Goal: Task Accomplishment & Management: Manage account settings

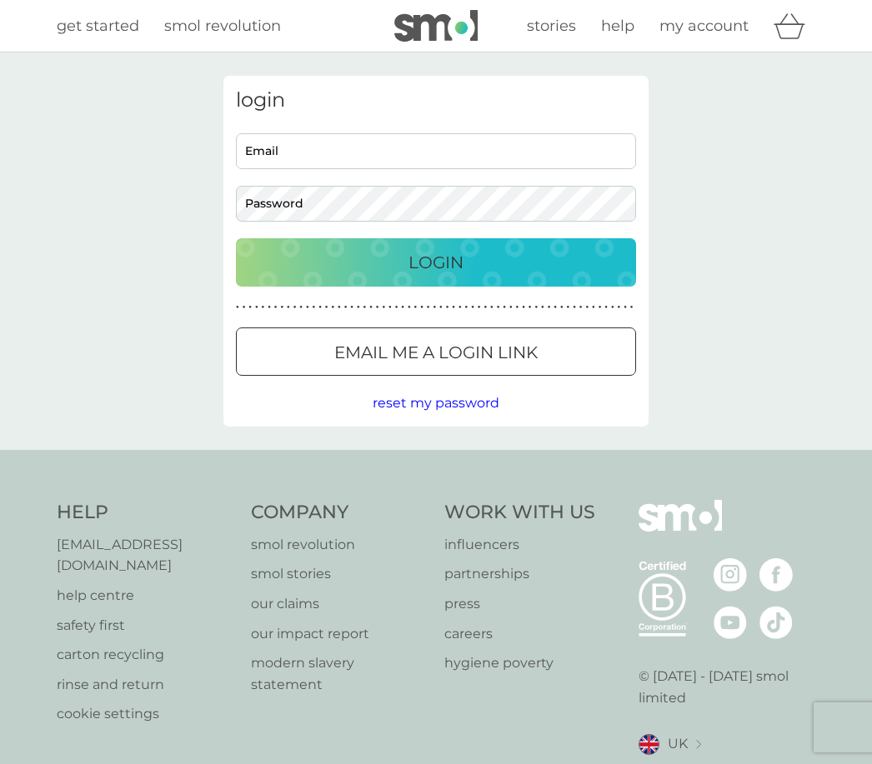
click at [491, 270] on div "Login" at bounding box center [436, 262] width 367 height 27
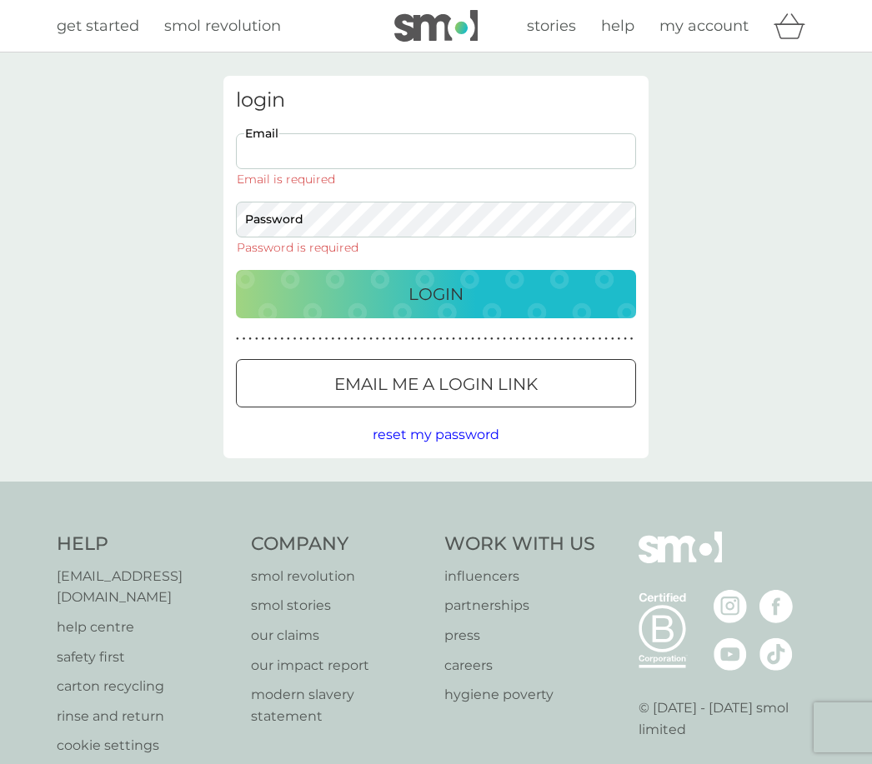
type input "enidwatson@icloud.com"
click at [436, 270] on button "Login" at bounding box center [436, 294] width 400 height 48
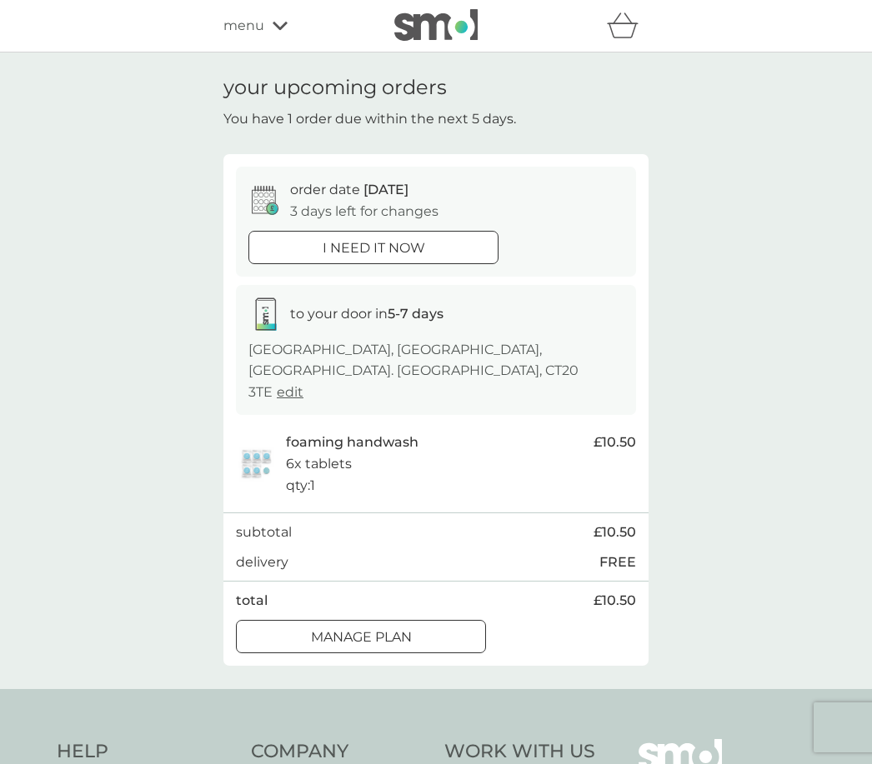
click at [443, 620] on button "Manage plan" at bounding box center [361, 636] width 250 height 33
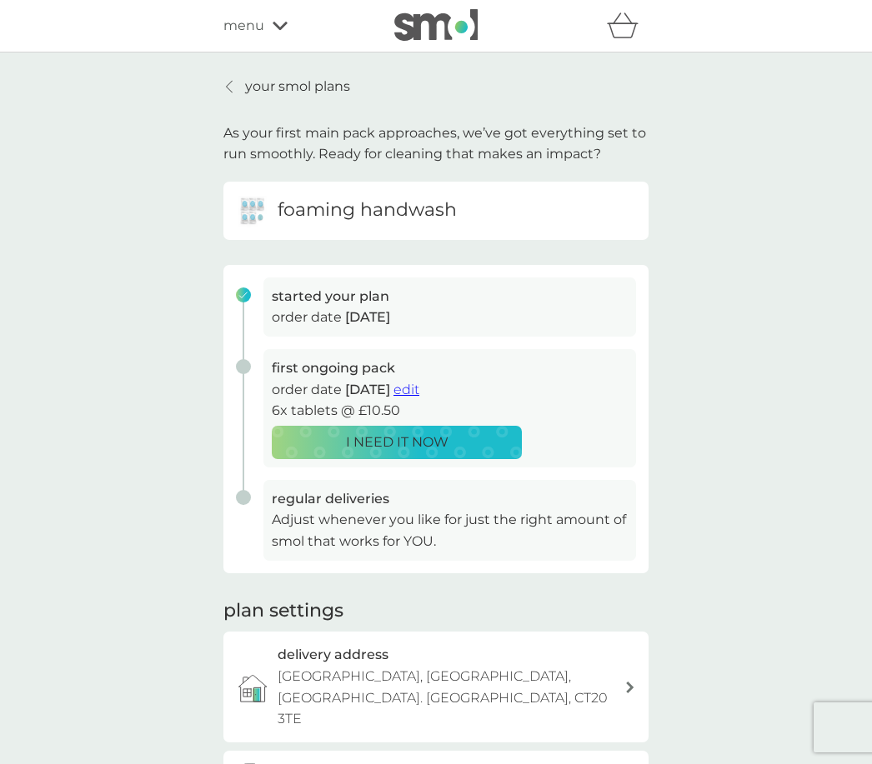
click at [457, 218] on div "foaming handwash" at bounding box center [436, 210] width 400 height 33
click at [493, 212] on div "foaming handwash" at bounding box center [436, 210] width 400 height 33
click at [419, 390] on span "edit" at bounding box center [406, 390] width 26 height 16
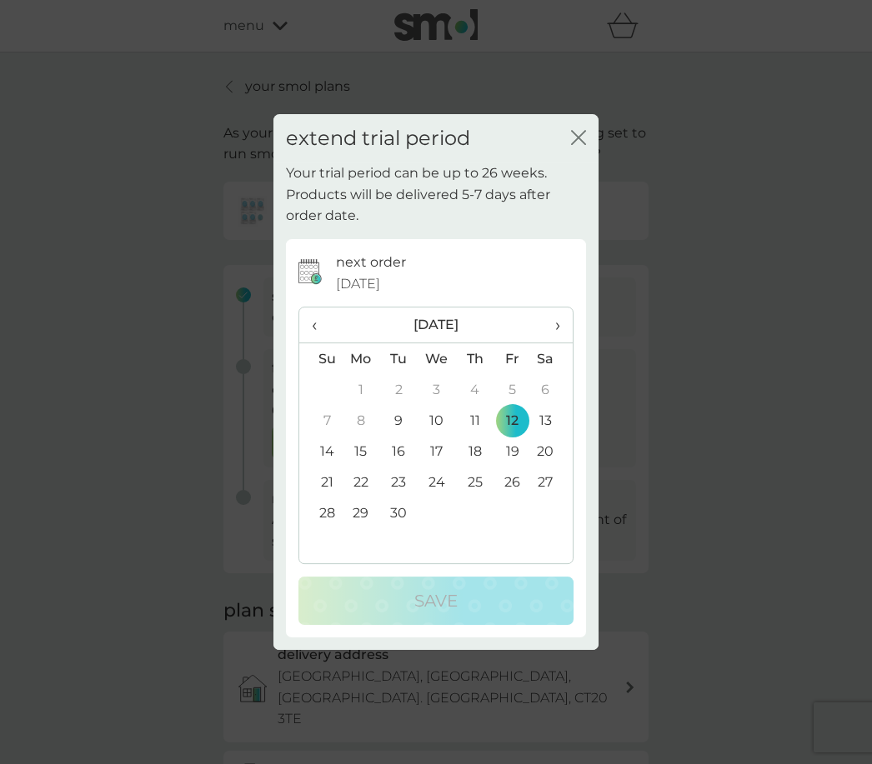
click at [584, 148] on button "close" at bounding box center [578, 139] width 15 height 18
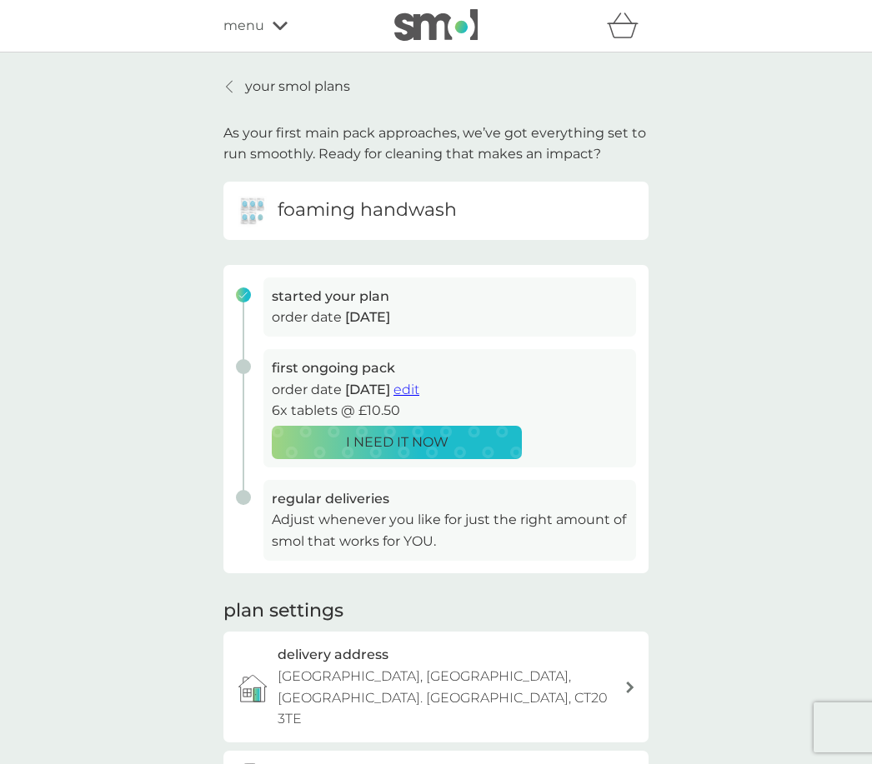
click at [419, 383] on span "edit" at bounding box center [406, 390] width 26 height 16
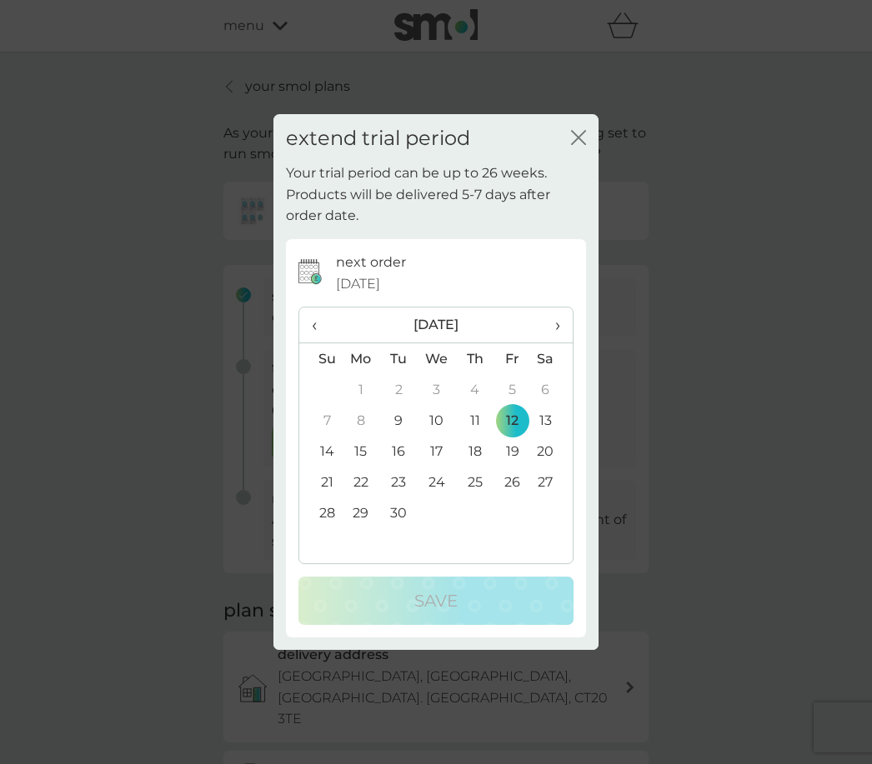
click at [560, 337] on span "›" at bounding box center [551, 325] width 17 height 35
click at [537, 488] on td "25" at bounding box center [552, 482] width 42 height 31
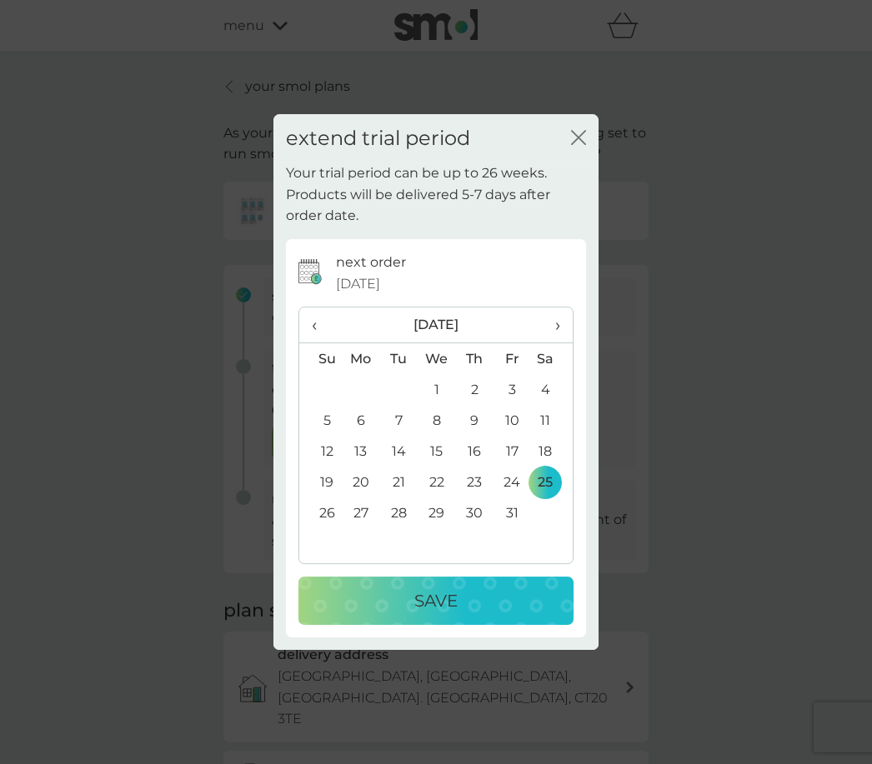
click at [537, 488] on td "25" at bounding box center [552, 482] width 42 height 31
click at [509, 486] on td "24" at bounding box center [512, 482] width 38 height 31
click at [477, 594] on div "Save" at bounding box center [436, 601] width 242 height 27
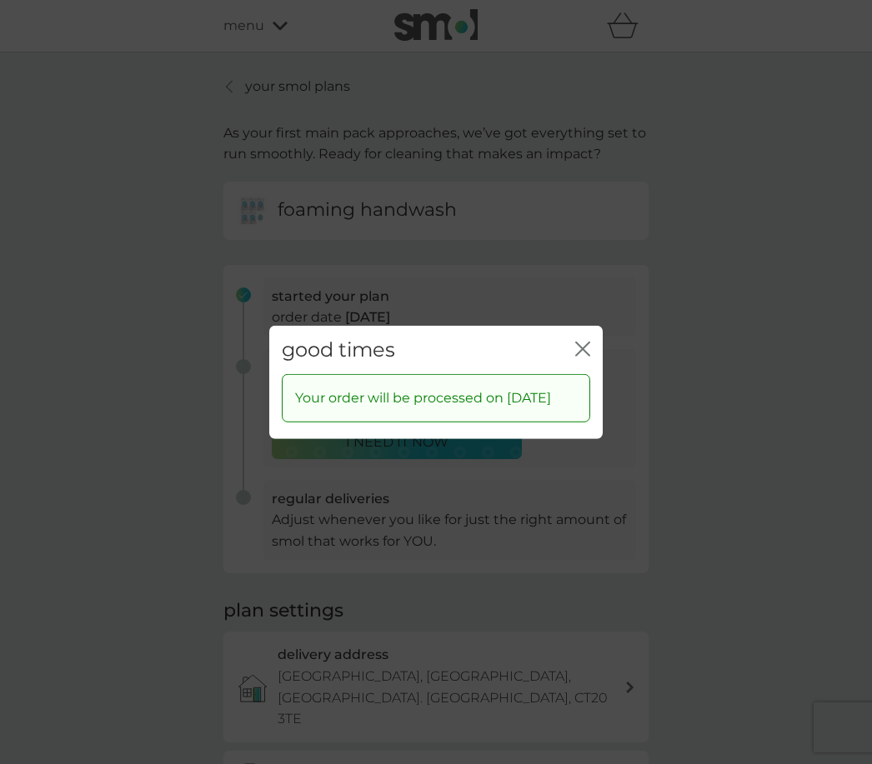
click at [581, 355] on div "good times close" at bounding box center [435, 349] width 333 height 49
click at [589, 343] on icon "close" at bounding box center [582, 348] width 15 height 15
